Goal: Navigation & Orientation: Find specific page/section

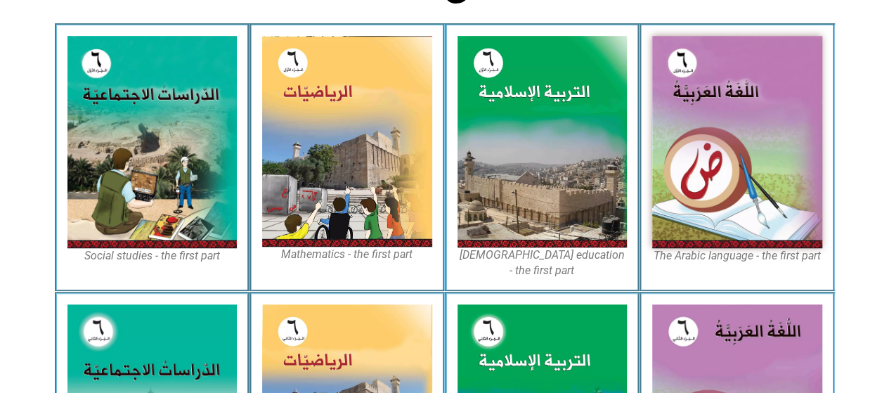
scroll to position [414, 0]
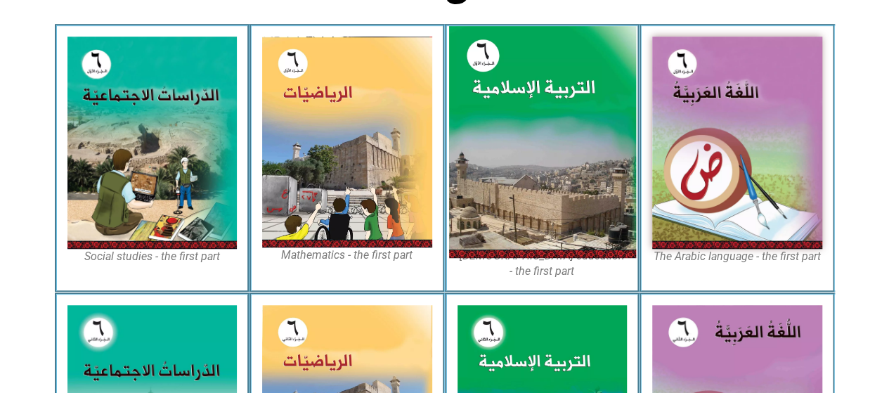
click at [512, 119] on img at bounding box center [541, 142] width 187 height 233
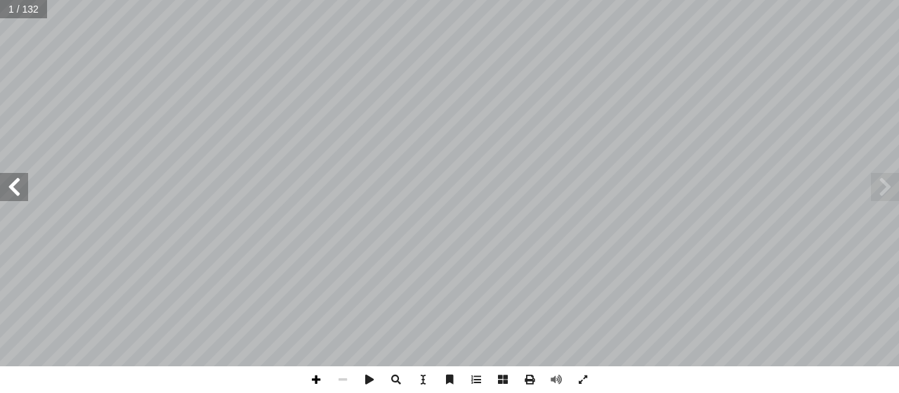
click at [313, 378] on span at bounding box center [316, 379] width 27 height 27
click at [17, 188] on span at bounding box center [14, 187] width 28 height 28
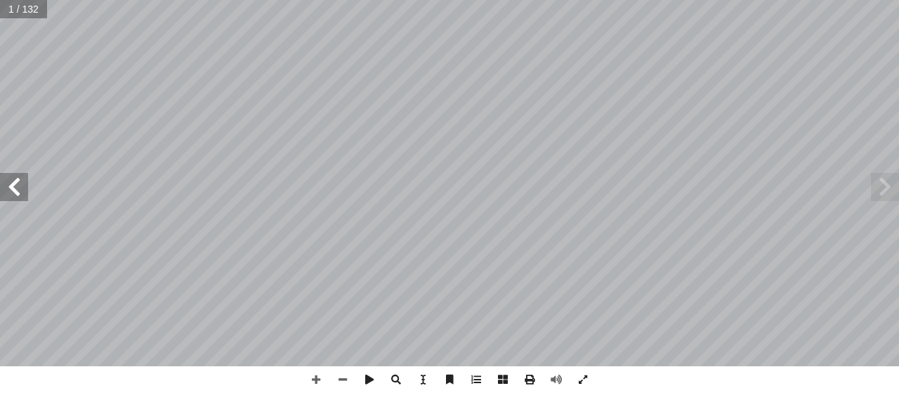
click at [17, 188] on span at bounding box center [14, 187] width 28 height 28
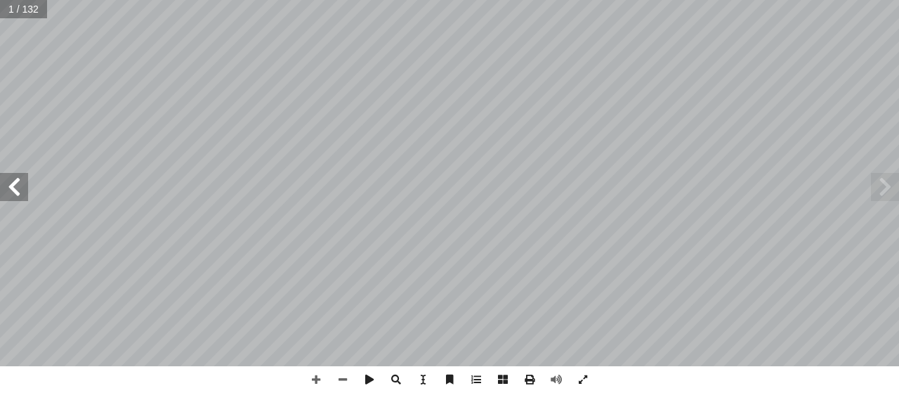
click at [17, 188] on span at bounding box center [14, 187] width 28 height 28
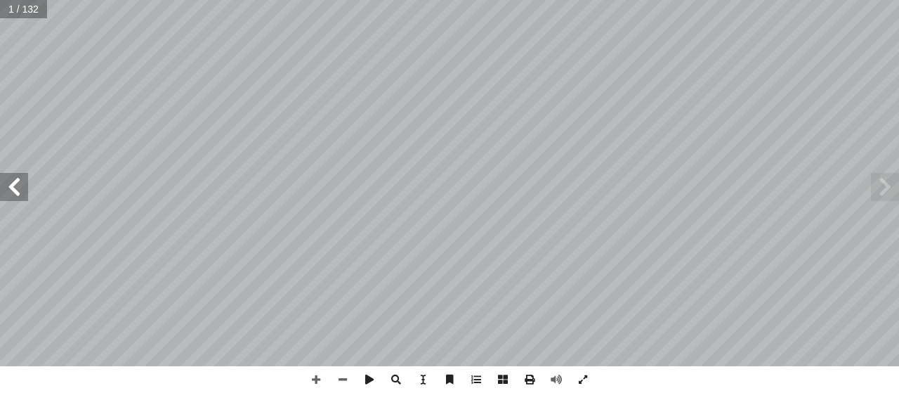
click at [17, 188] on span at bounding box center [14, 187] width 28 height 28
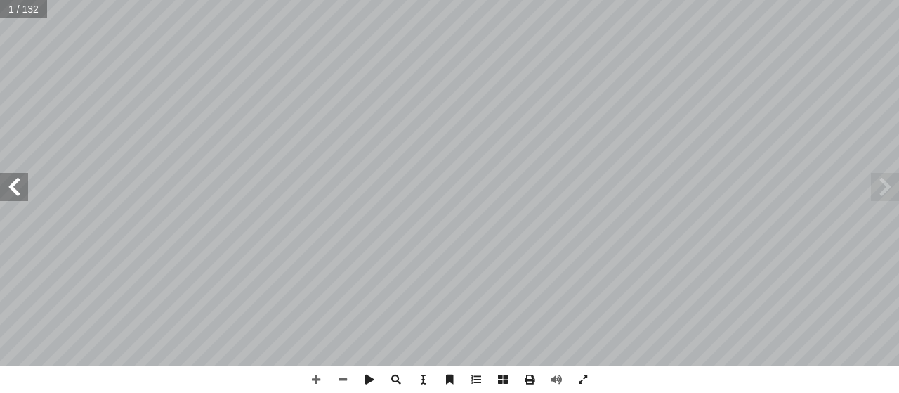
click at [17, 188] on span at bounding box center [14, 187] width 28 height 28
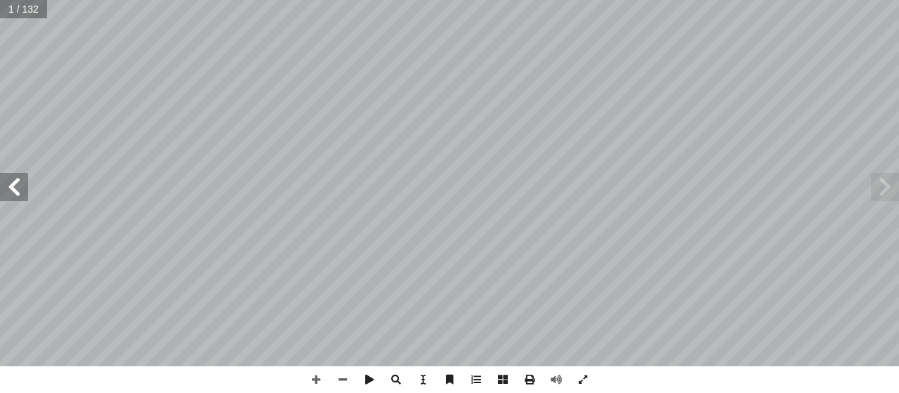
click at [17, 188] on span at bounding box center [14, 187] width 28 height 28
click at [875, 193] on span at bounding box center [885, 187] width 28 height 28
click at [20, 183] on span at bounding box center [14, 187] width 28 height 28
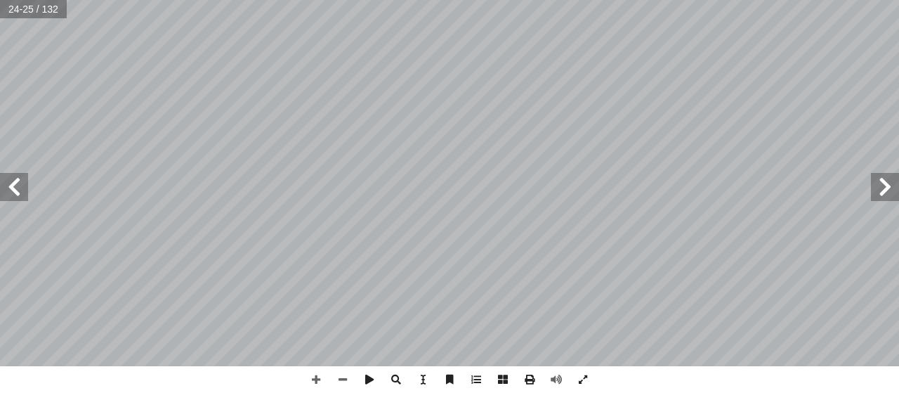
click at [20, 183] on span at bounding box center [14, 187] width 28 height 28
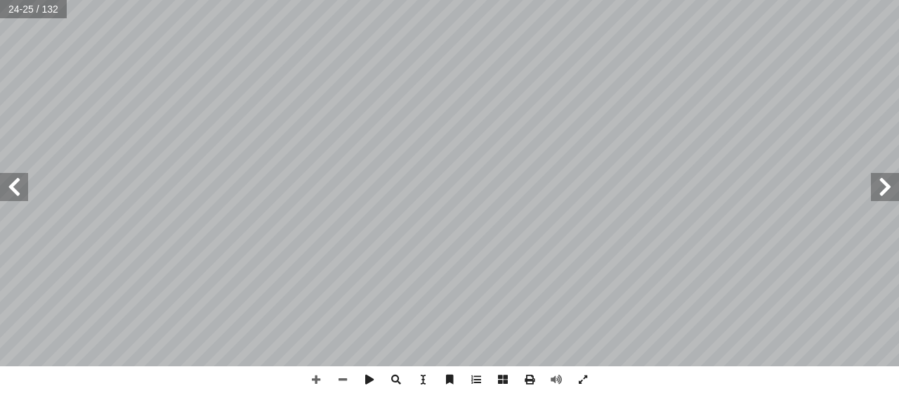
click at [20, 183] on span at bounding box center [14, 187] width 28 height 28
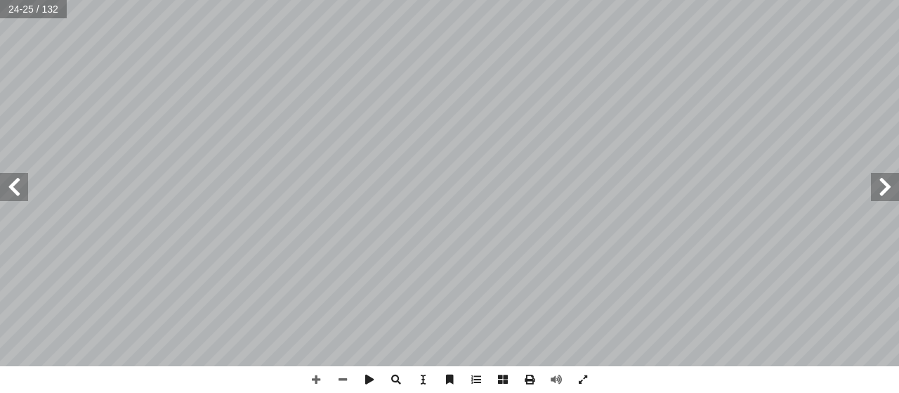
click at [20, 183] on span at bounding box center [14, 187] width 28 height 28
click at [10, 182] on span at bounding box center [14, 187] width 28 height 28
click at [318, 375] on span at bounding box center [316, 379] width 27 height 27
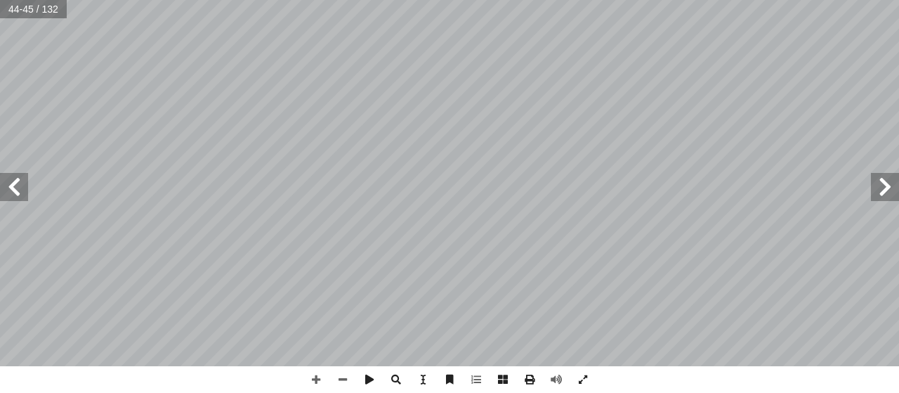
click at [453, 128] on html "الصفحة الرئيسية الصف الأول الصف الثاني الصف الثالث الصف الرابع الصف الخامس الصف…" at bounding box center [449, 64] width 899 height 128
click at [515, 0] on html "الصفحة الرئيسية الصف الأول الصف الثاني الصف الثالث الصف الرابع الصف الخامس الصف…" at bounding box center [449, 64] width 899 height 128
click at [448, 372] on div "40 ُ رس َّ الد ع ِ ب � ّ الس لى � تع ِ ه ّ الل ِ ء � سم أ ا من ) ُ الودود ُ ه ّ…" at bounding box center [449, 196] width 899 height 393
click at [15, 183] on span at bounding box center [14, 187] width 28 height 28
click at [485, 372] on div "42 ِ الميــل ُ ، فمشــاعر ِ ــلوك ّ فــي الس َ مــا ظهــر َ ــو ُ ه َ ) ف ُّ د …" at bounding box center [449, 196] width 899 height 393
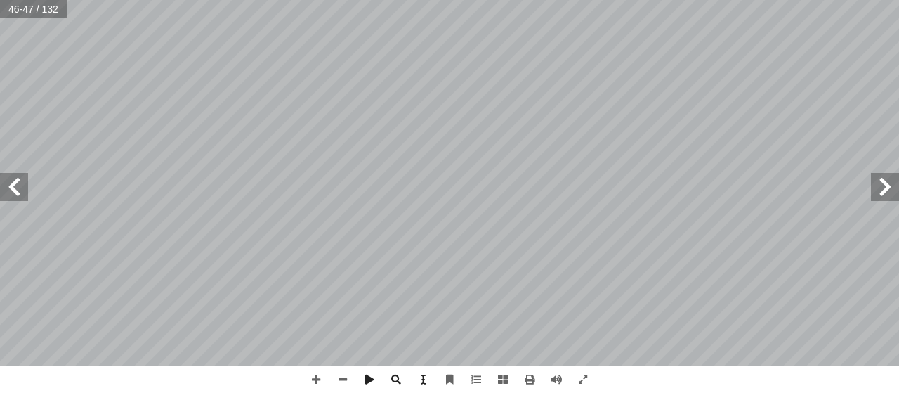
click at [583, 0] on html "الصفحة الرئيسية الصف الأول الصف الثاني الصف الثالث الصف الرابع الصف الخامس الصف…" at bounding box center [449, 64] width 899 height 128
